Goal: Information Seeking & Learning: Learn about a topic

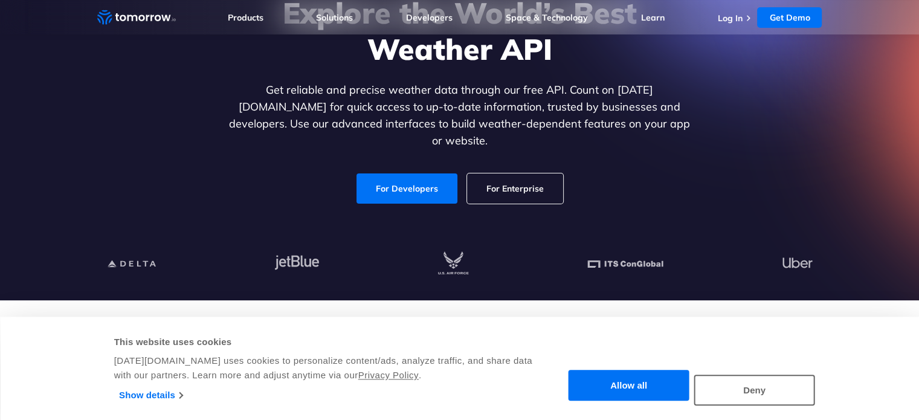
click at [412, 176] on link "For Developers" at bounding box center [407, 188] width 101 height 30
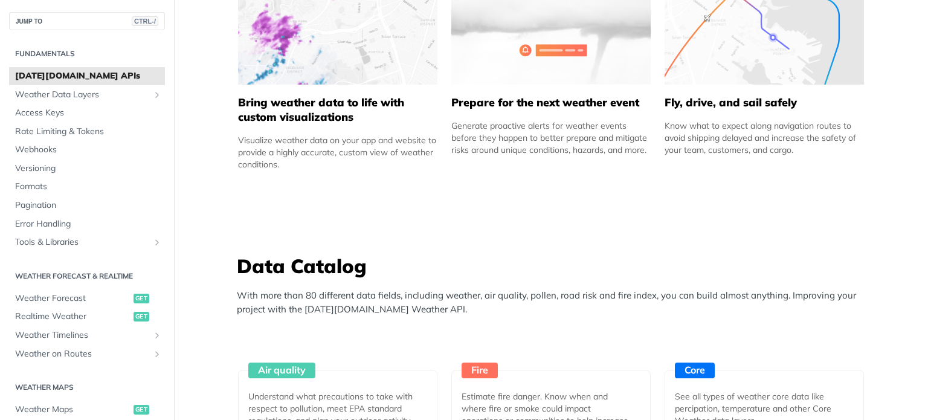
scroll to position [829, 0]
click at [65, 297] on span "Weather Forecast" at bounding box center [72, 298] width 115 height 12
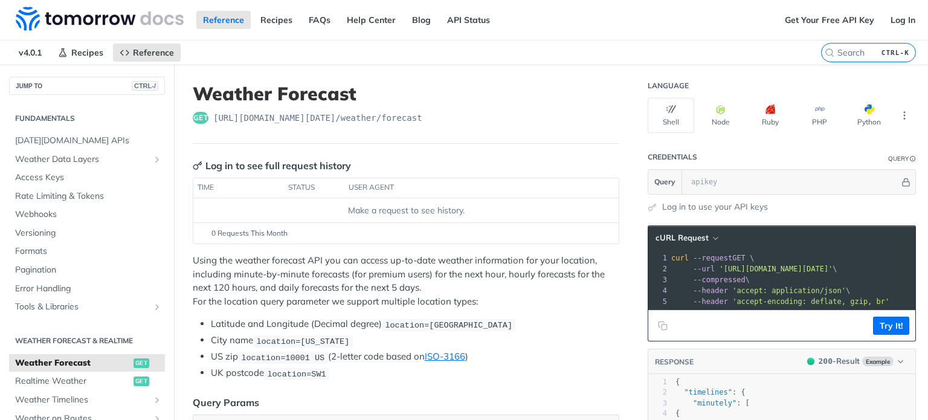
click at [224, 188] on th "time" at bounding box center [238, 187] width 91 height 19
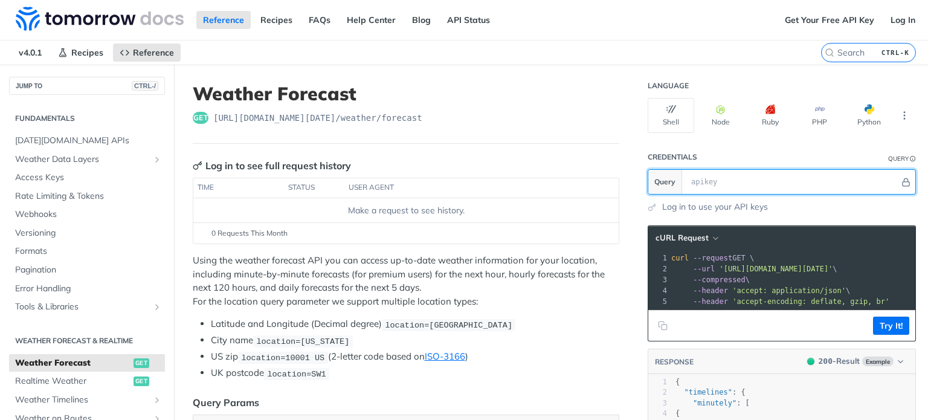
click at [838, 176] on input "text" at bounding box center [792, 182] width 215 height 24
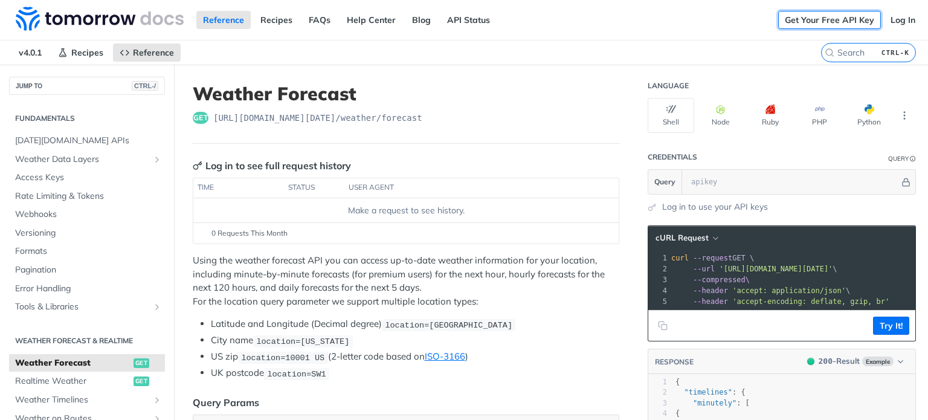
click at [857, 24] on link "Get Your Free API Key" at bounding box center [829, 20] width 103 height 18
